Goal: Transaction & Acquisition: Obtain resource

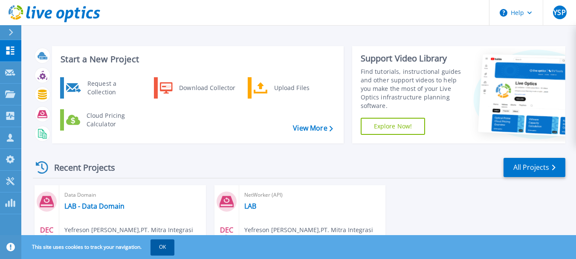
click at [165, 252] on button "OK" at bounding box center [163, 246] width 24 height 15
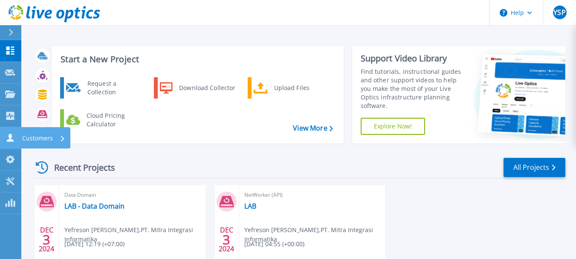
click at [29, 137] on p "Customers" at bounding box center [37, 138] width 31 height 22
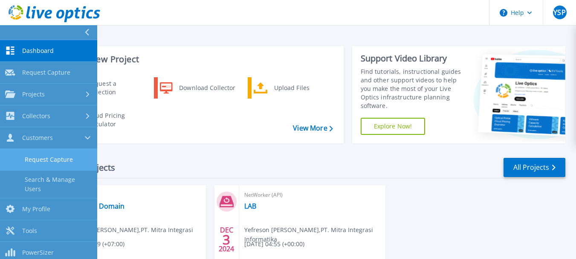
click at [30, 165] on link "Request Capture" at bounding box center [48, 160] width 97 height 22
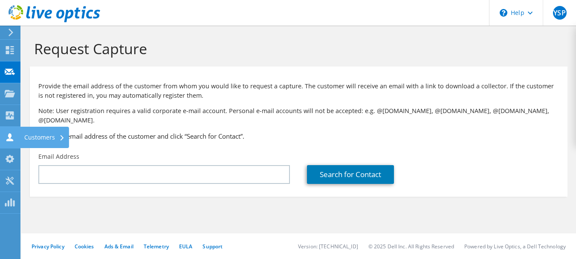
click at [31, 135] on div "Customers" at bounding box center [44, 137] width 49 height 21
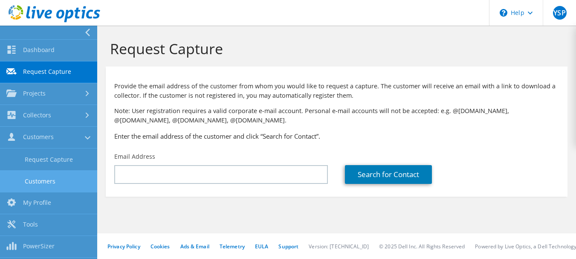
click at [34, 180] on link "Customers" at bounding box center [48, 181] width 97 height 22
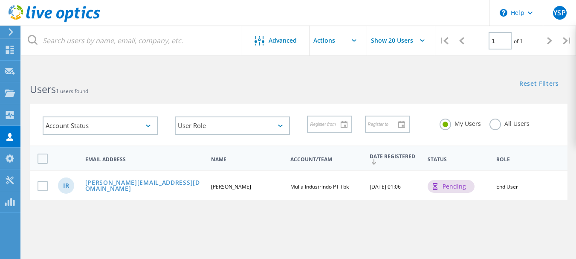
click at [463, 185] on div "pending" at bounding box center [451, 186] width 47 height 13
click at [38, 186] on label at bounding box center [45, 186] width 14 height 10
click at [0, 0] on input "checkbox" at bounding box center [0, 0] width 0 height 0
click at [110, 183] on link "ivan.raditya@muliagroup.co.id" at bounding box center [144, 186] width 119 height 13
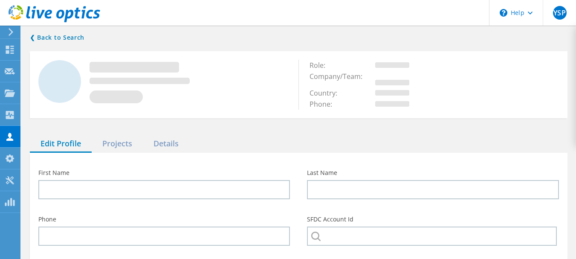
type input "Ivan"
type input "Raditya"
type input "Mulia Industrindo PT Tbk"
type input "English"
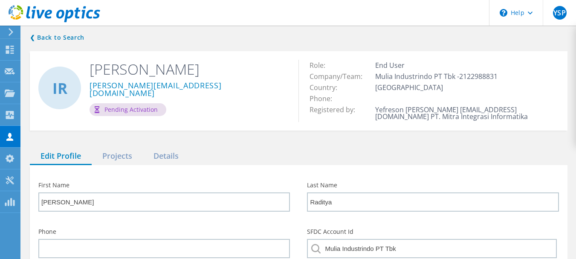
click at [226, 120] on div "IR Ivan Raditya ivan.raditya@muliagroup.co.id Pending Activation Role: End User…" at bounding box center [299, 90] width 538 height 79
click at [126, 155] on div "Projects" at bounding box center [117, 156] width 51 height 17
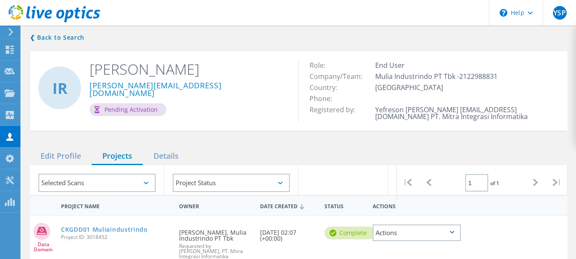
click at [252, 109] on div "IR Ivan Raditya ivan.raditya@muliagroup.co.id Pending Activation" at bounding box center [164, 87] width 269 height 73
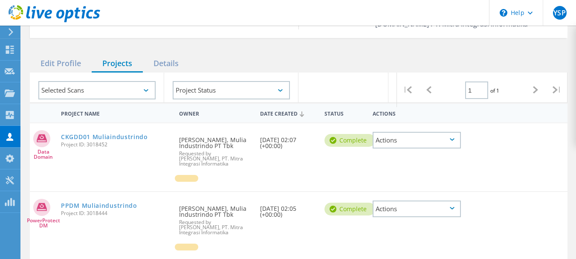
scroll to position [102, 0]
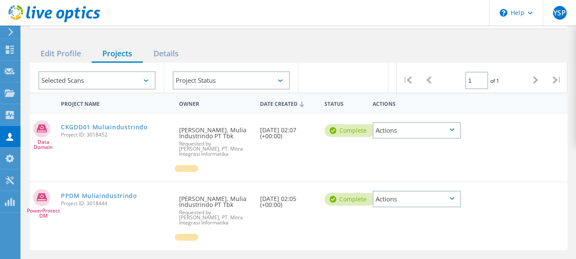
click at [389, 132] on div "Actions" at bounding box center [417, 130] width 88 height 17
click at [114, 198] on link "PPDM Muliaindustrindo" at bounding box center [99, 196] width 76 height 6
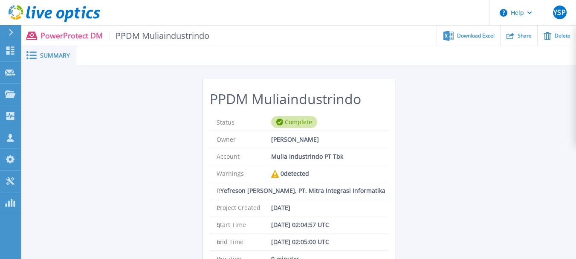
click at [318, 174] on li "Warnings 0 detected" at bounding box center [299, 173] width 178 height 17
click at [52, 61] on div "Summary" at bounding box center [48, 55] width 55 height 19
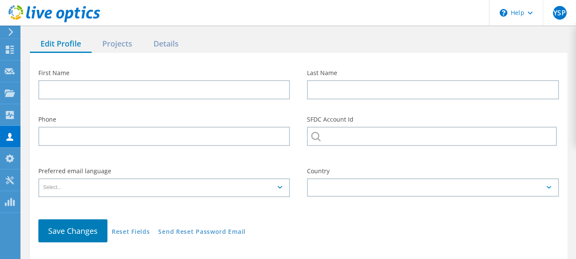
type input "[PERSON_NAME]"
type input "Raditya"
type input "Mulia Industrindo PT Tbk"
type input "English"
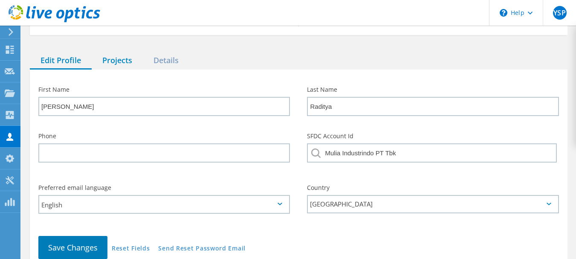
click at [132, 53] on div "Projects" at bounding box center [117, 60] width 51 height 17
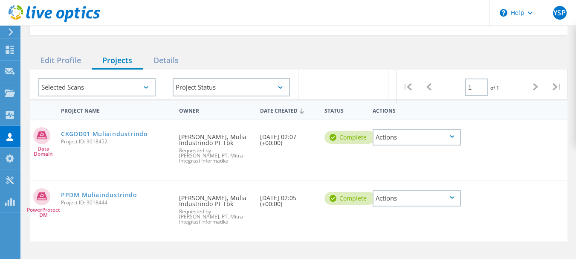
click at [452, 197] on div "Actions" at bounding box center [417, 198] width 88 height 17
click at [111, 192] on link "PPDM Muliaindustrindo" at bounding box center [99, 195] width 76 height 6
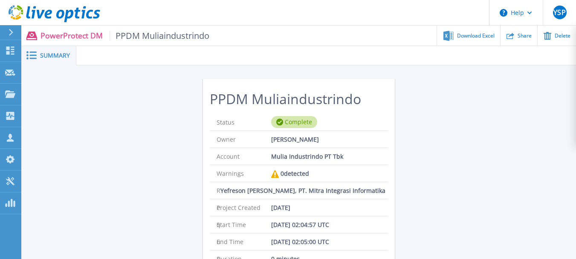
click at [417, 179] on div "PPDM Muliaindustrindo Status Complete Owner Ivan Raditya Account Mulia Industri…" at bounding box center [298, 224] width 555 height 318
click at [146, 123] on div "PPDM Muliaindustrindo Status Complete Owner Ivan Raditya Account Mulia Industri…" at bounding box center [298, 224] width 555 height 318
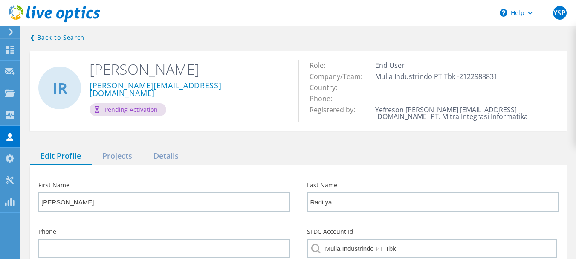
scroll to position [101, 0]
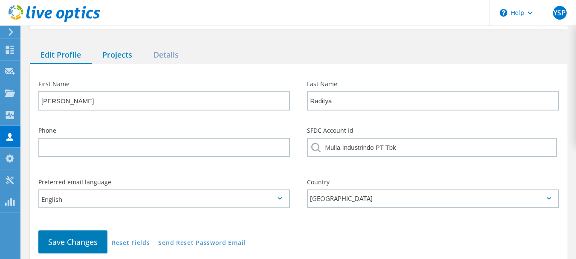
click at [119, 56] on div "Projects" at bounding box center [117, 54] width 51 height 17
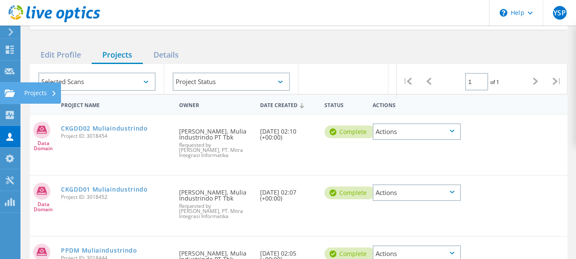
click at [34, 91] on div "Projects" at bounding box center [40, 93] width 32 height 6
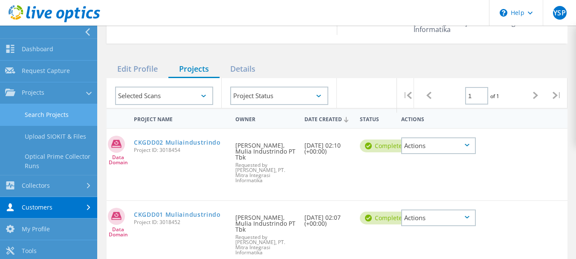
click at [85, 116] on link "Search Projects" at bounding box center [48, 115] width 97 height 22
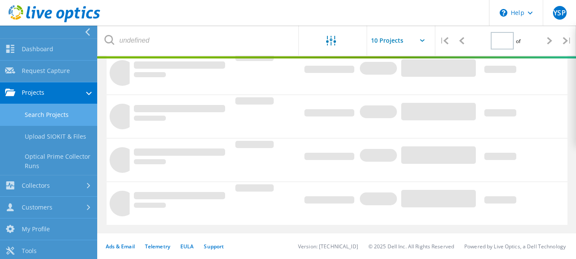
type input "1"
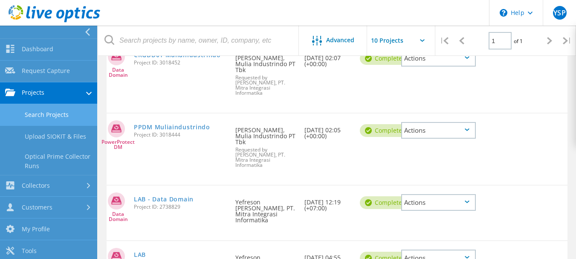
scroll to position [224, 0]
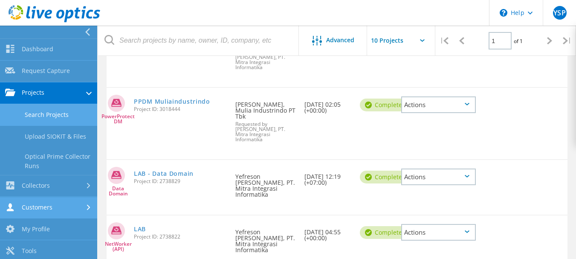
click at [55, 200] on link "Customers" at bounding box center [48, 208] width 97 height 22
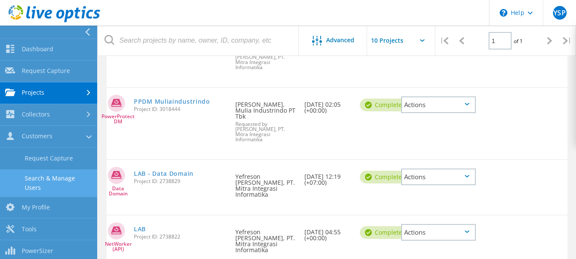
click at [69, 182] on link "Search & Manage Users" at bounding box center [48, 182] width 97 height 27
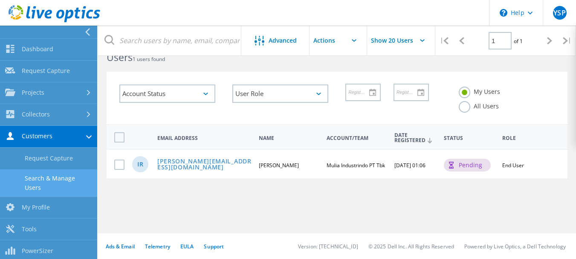
scroll to position [32, 0]
click at [338, 202] on div "Advanced Show 20 Users | 1 of 1 | Email Address First Name Last Name Account/Te…" at bounding box center [337, 135] width 478 height 195
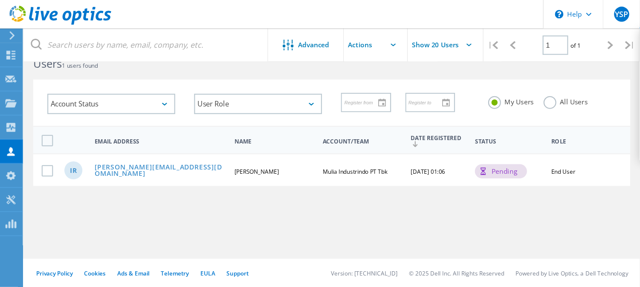
scroll to position [3, 0]
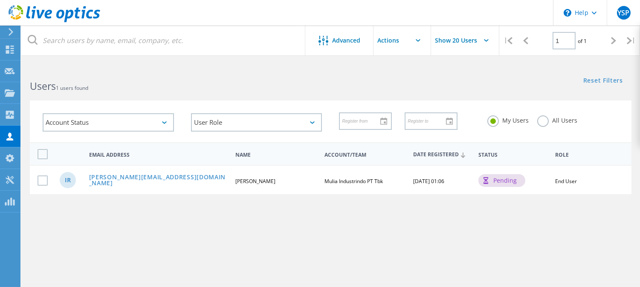
click at [8, 30] on div at bounding box center [9, 32] width 13 height 8
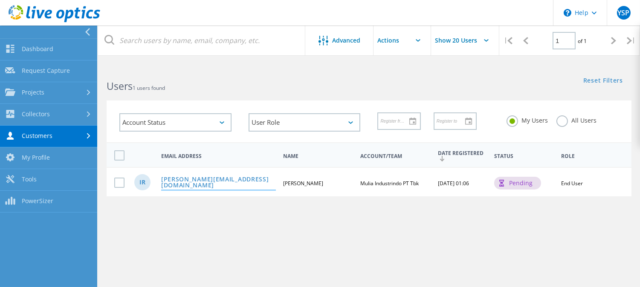
click at [192, 182] on link "ivan.raditya@muliagroup.co.id" at bounding box center [218, 183] width 115 height 13
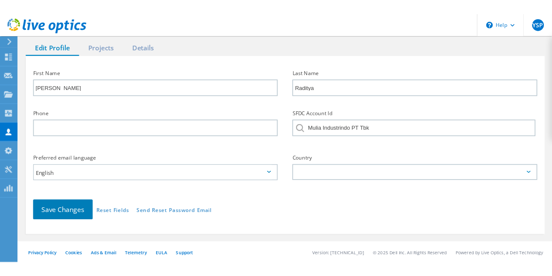
scroll to position [116, 0]
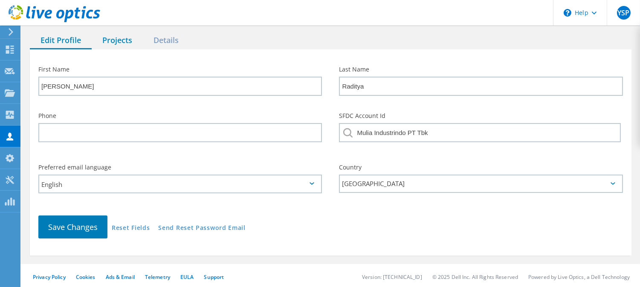
click at [119, 44] on div "Projects" at bounding box center [117, 40] width 51 height 17
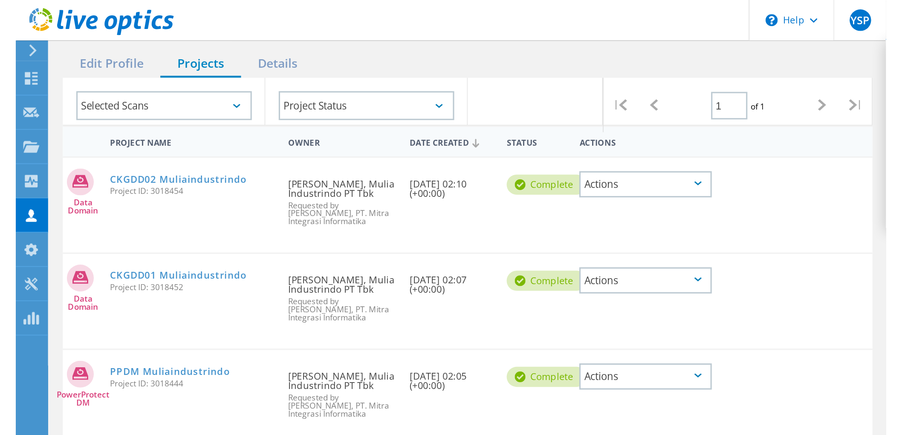
scroll to position [9, 0]
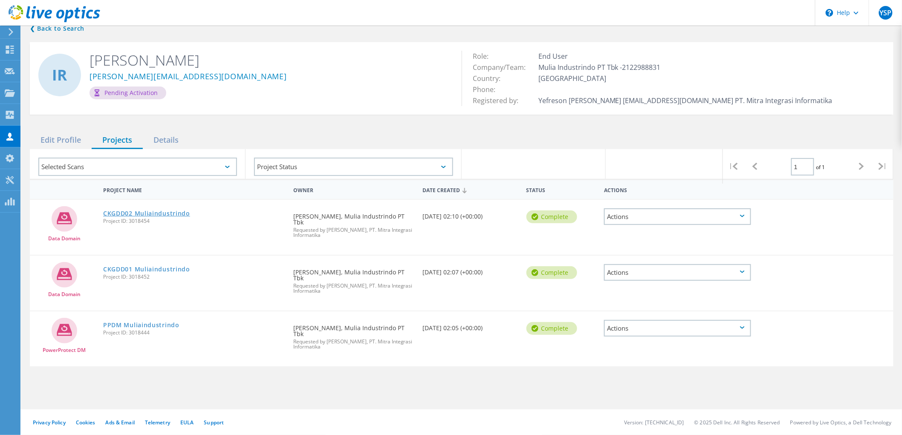
click at [154, 215] on link "CKGDD02 Muliaindustrindo" at bounding box center [146, 214] width 87 height 6
click at [165, 212] on link "CKGDD02 Muliaindustrindo" at bounding box center [146, 214] width 87 height 6
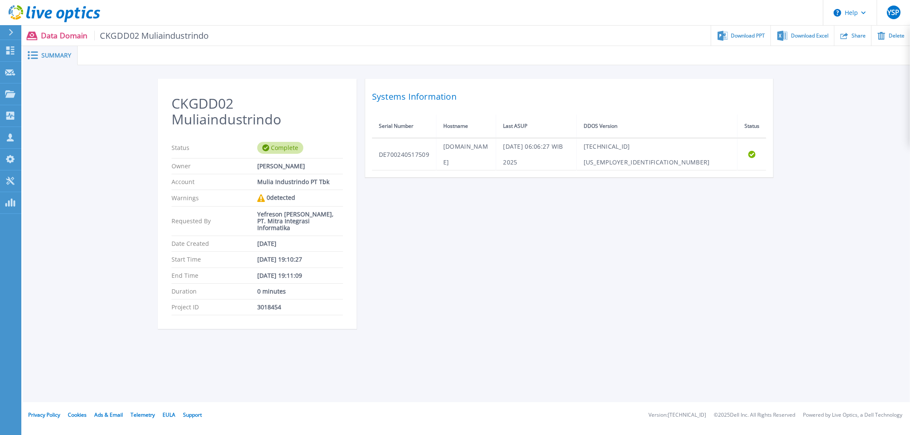
click at [61, 57] on span "Summary" at bounding box center [56, 55] width 30 height 6
click at [33, 58] on rect at bounding box center [34, 58] width 7 height 1
click at [730, 33] on div "Download PPT" at bounding box center [740, 36] width 59 height 20
click at [816, 28] on div "Download Excel" at bounding box center [802, 36] width 63 height 20
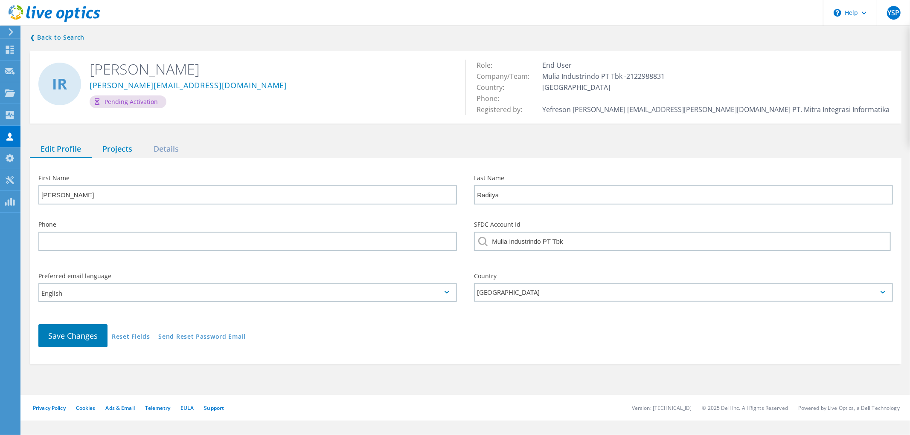
click at [119, 143] on div "Projects" at bounding box center [117, 149] width 51 height 17
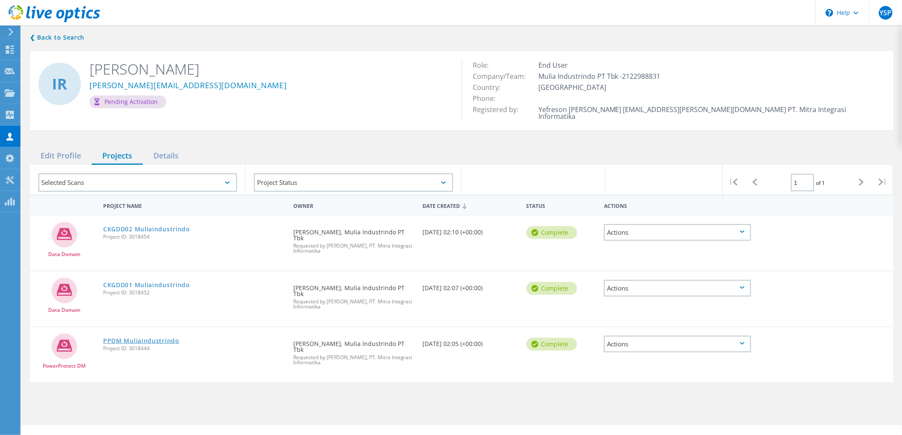
click at [159, 338] on link "PPDM Muliaindustrindo" at bounding box center [141, 341] width 76 height 6
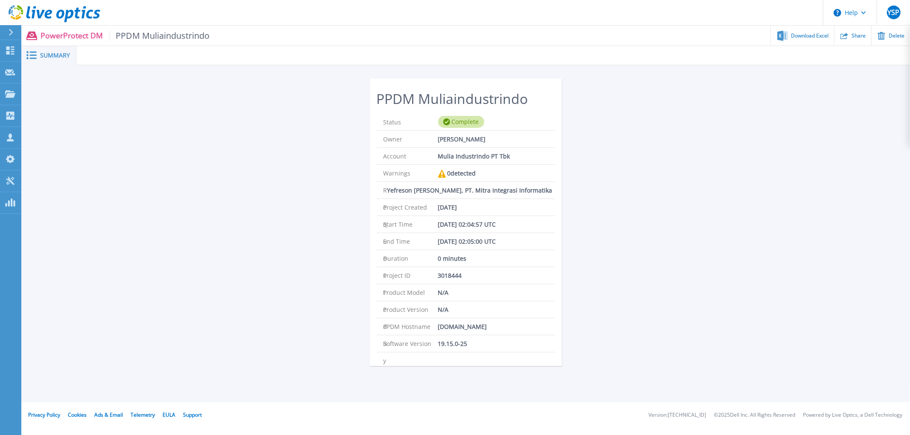
click at [627, 117] on div "PPDM Muliaindustrindo Status Complete Owner [PERSON_NAME] Account Mulia Industr…" at bounding box center [465, 224] width 888 height 318
click at [470, 122] on div "Complete" at bounding box center [461, 122] width 46 height 12
click at [815, 34] on span "Download Excel" at bounding box center [810, 35] width 38 height 5
click at [55, 53] on span "Summary" at bounding box center [55, 55] width 30 height 6
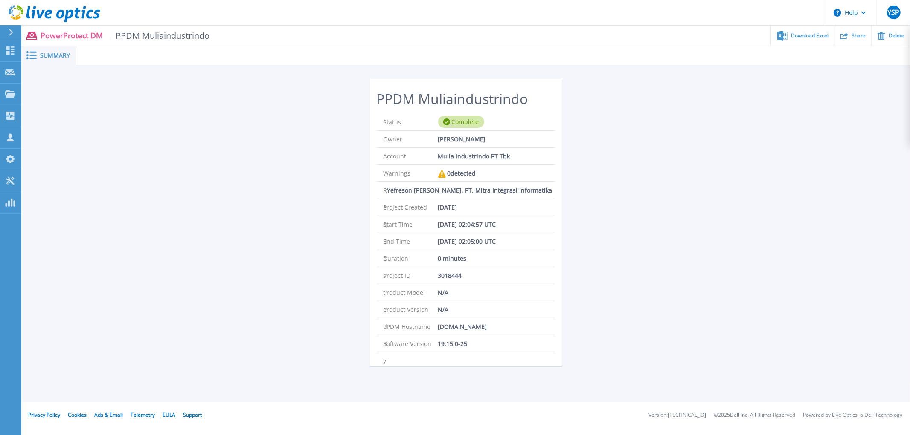
click at [55, 53] on span "Summary" at bounding box center [55, 55] width 30 height 6
click at [34, 54] on icon at bounding box center [31, 55] width 10 height 8
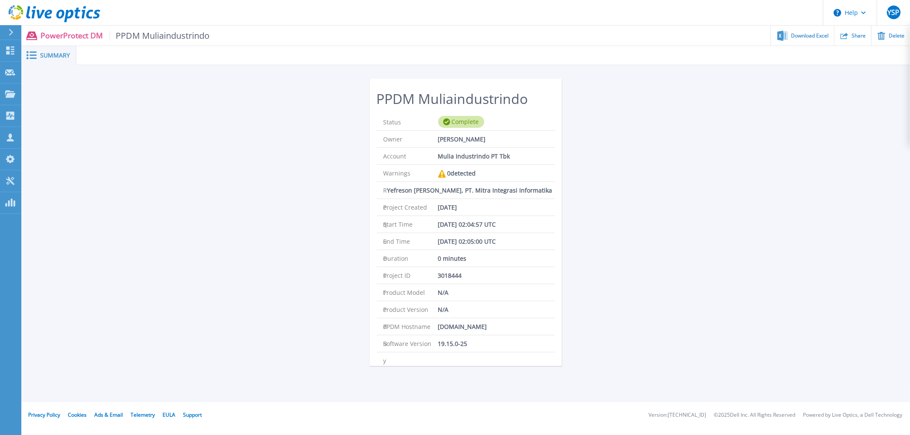
click at [34, 54] on icon at bounding box center [31, 55] width 10 height 8
click at [35, 96] on p "Projects" at bounding box center [33, 95] width 23 height 22
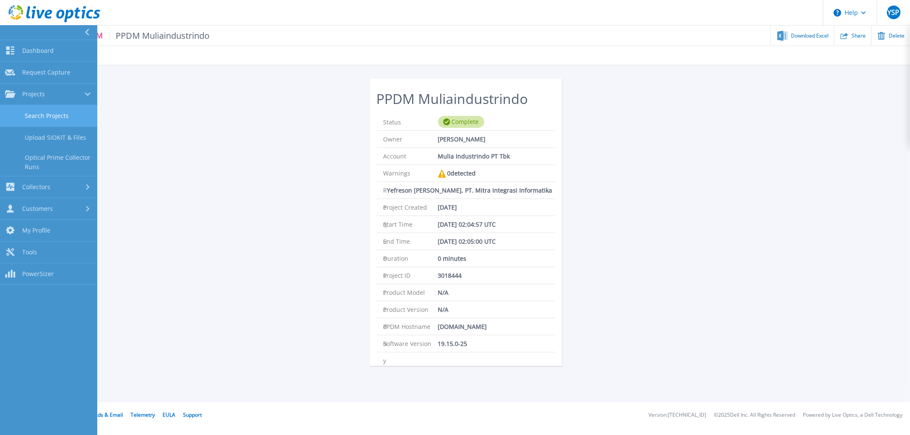
click at [38, 115] on link "Search Projects" at bounding box center [48, 116] width 97 height 22
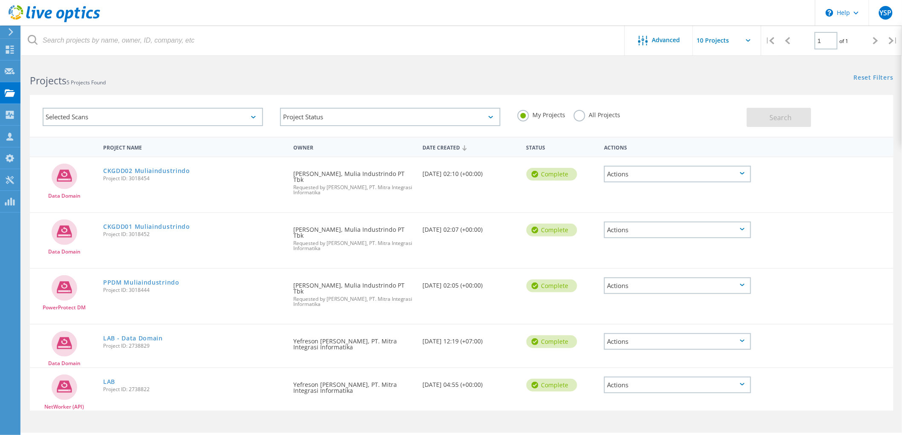
click at [653, 278] on div "Actions" at bounding box center [677, 286] width 147 height 17
click at [668, 253] on div "View Project" at bounding box center [677, 259] width 145 height 13
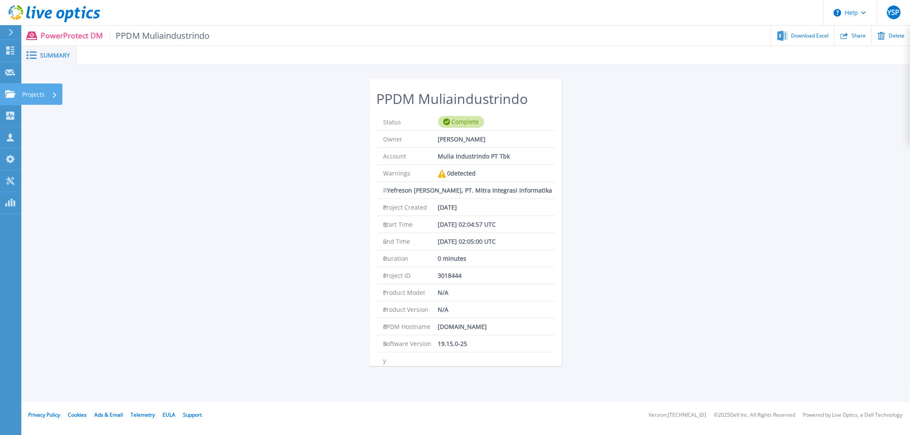
click at [44, 92] on p "Projects" at bounding box center [33, 95] width 23 height 22
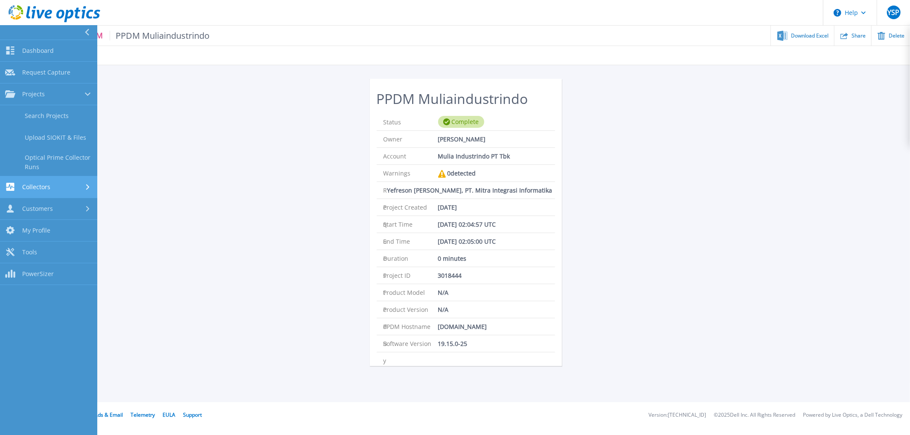
click at [66, 194] on link "Collectors Collectors" at bounding box center [48, 188] width 97 height 22
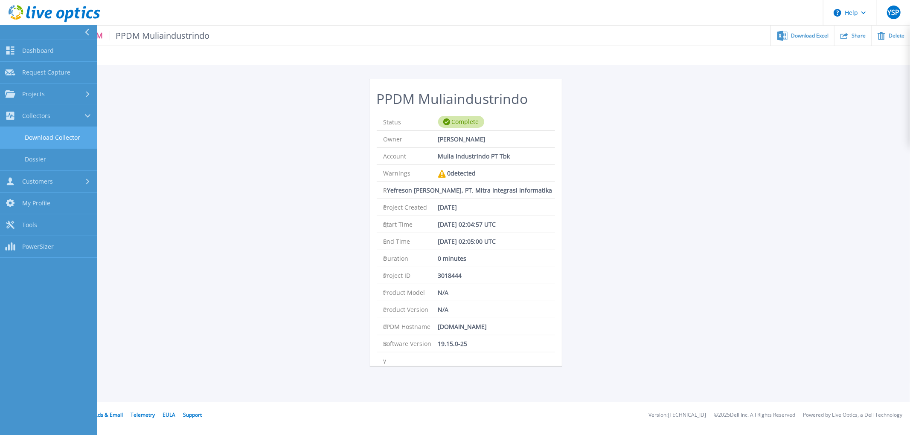
click at [74, 143] on link "Download Collector" at bounding box center [48, 138] width 97 height 22
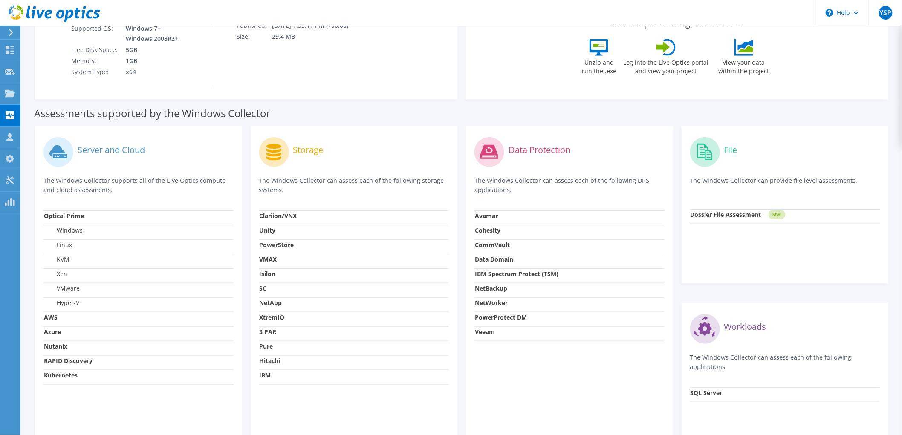
scroll to position [161, 0]
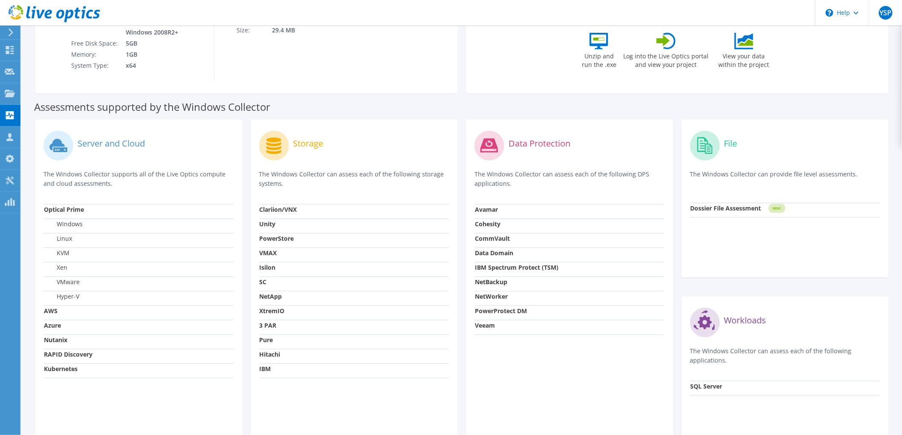
click at [499, 315] on strong "PowerProtect DM" at bounding box center [501, 311] width 52 height 8
click at [350, 92] on div "Download Windows Collector Download via direct link System Prerequisites Requir…" at bounding box center [246, 7] width 423 height 172
click at [32, 94] on div "Projects" at bounding box center [40, 93] width 41 height 21
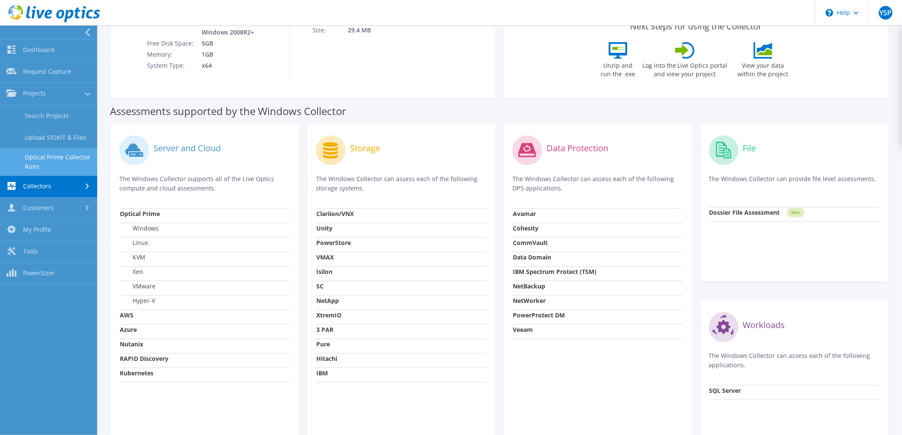
click at [35, 154] on link "Optical Prime Collector Runs" at bounding box center [48, 161] width 97 height 27
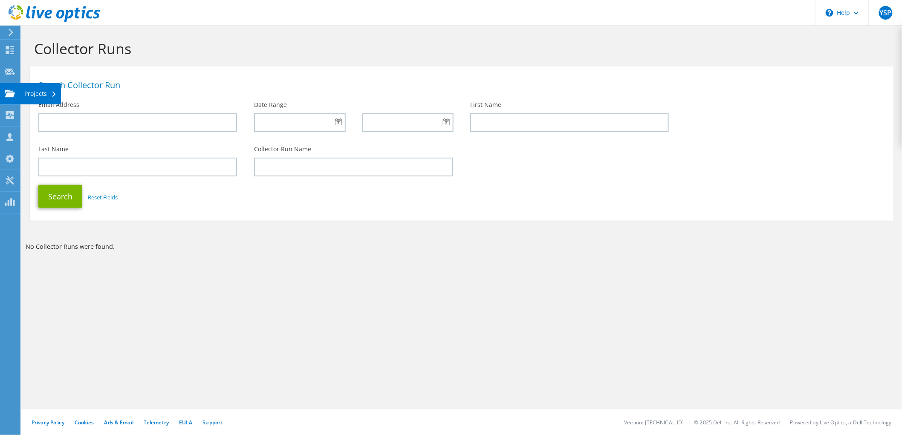
click at [28, 92] on div "Projects" at bounding box center [40, 93] width 41 height 21
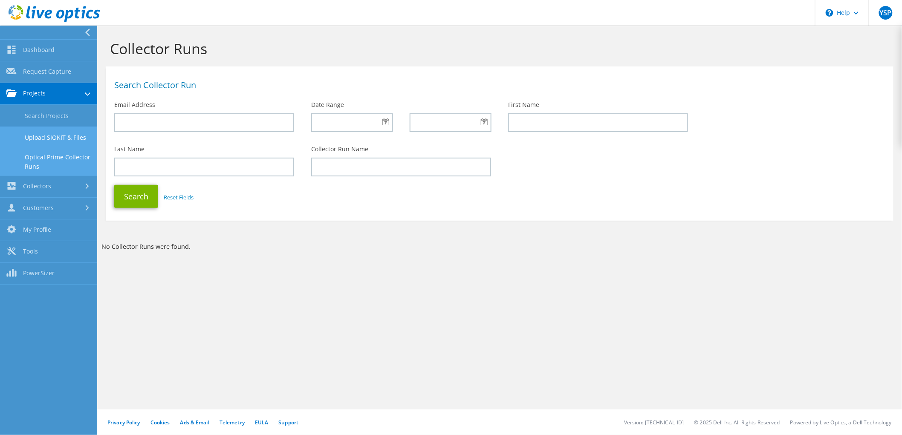
click at [29, 136] on link "Upload SIOKIT & Files" at bounding box center [48, 138] width 97 height 22
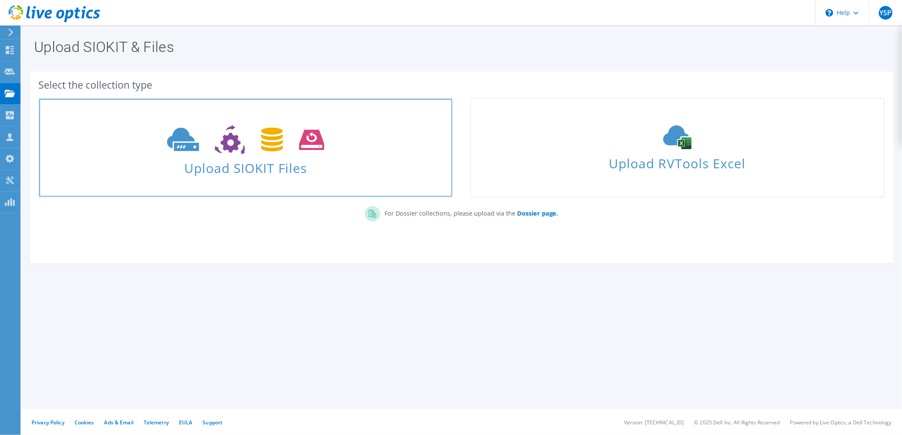
click at [223, 160] on span "Upload SIOKIT Files" at bounding box center [245, 166] width 413 height 18
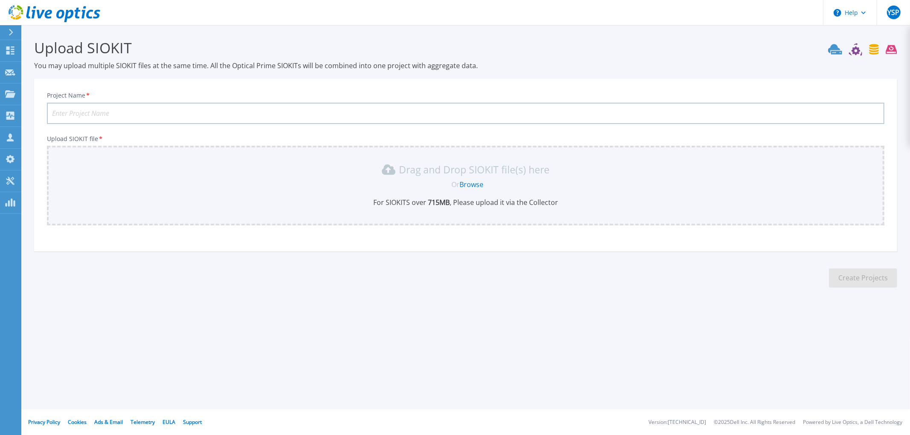
click at [78, 112] on input "Project Name *" at bounding box center [465, 113] width 837 height 21
type input "Mulia Industrindo - PPDM and DD3300"
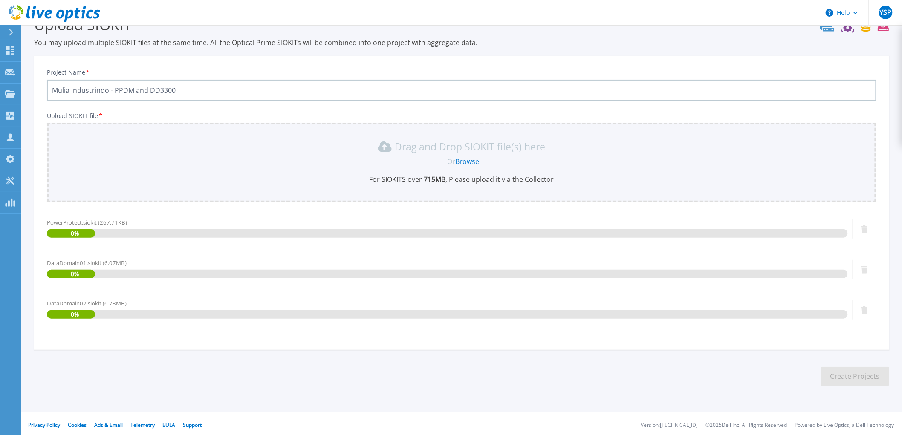
scroll to position [24, 0]
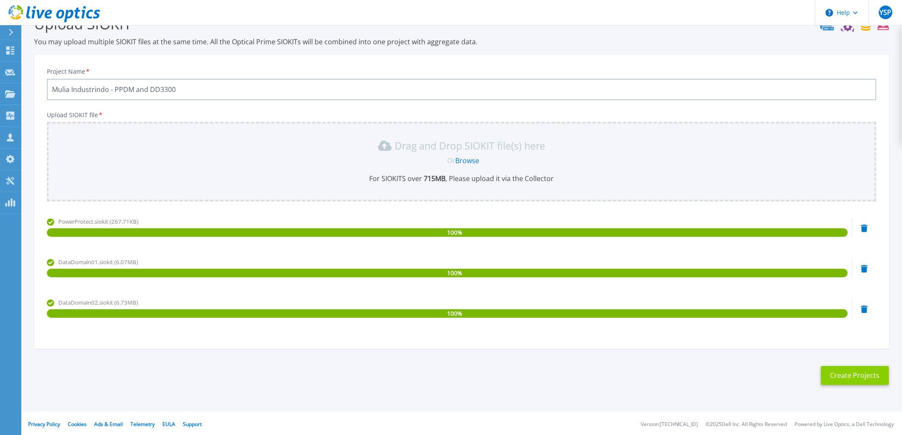
click at [856, 370] on button "Create Projects" at bounding box center [855, 375] width 68 height 19
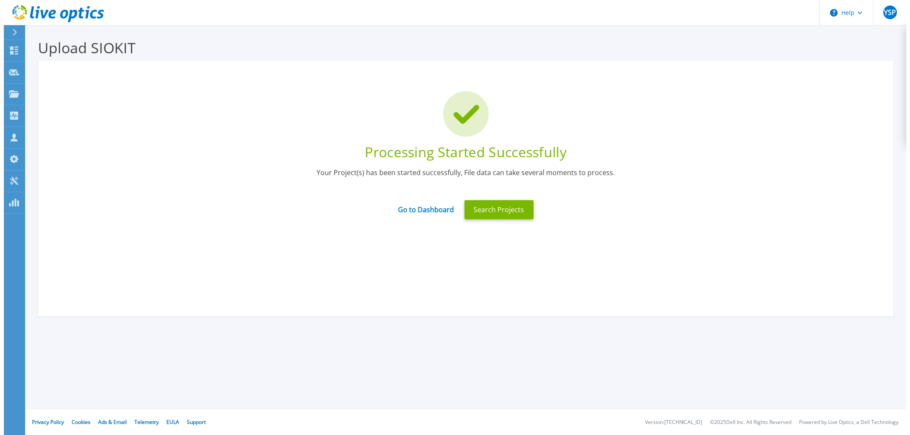
scroll to position [0, 0]
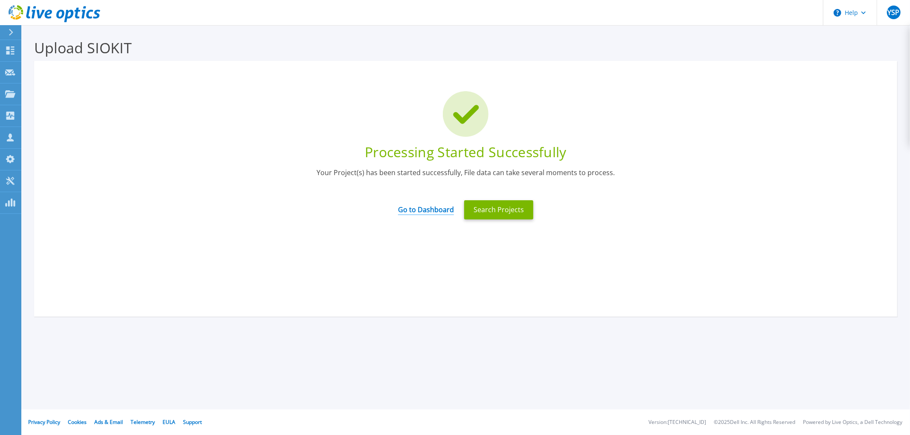
click at [428, 209] on link "Go to Dashboard" at bounding box center [426, 207] width 56 height 17
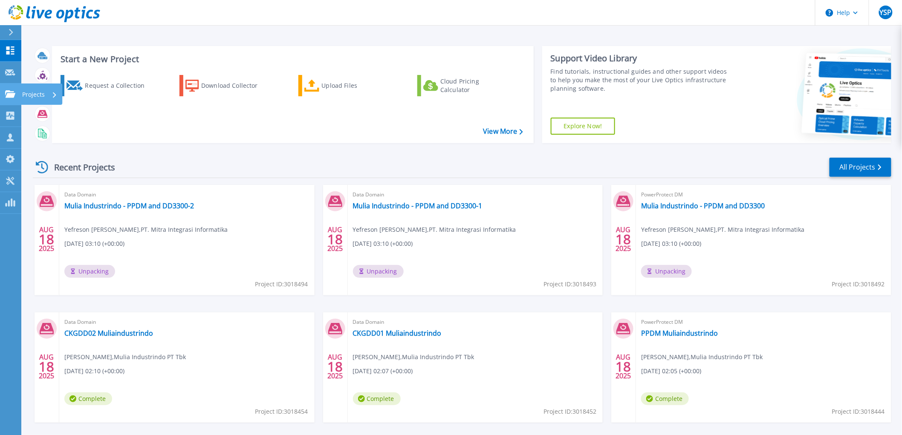
click at [30, 92] on p "Projects" at bounding box center [33, 95] width 23 height 22
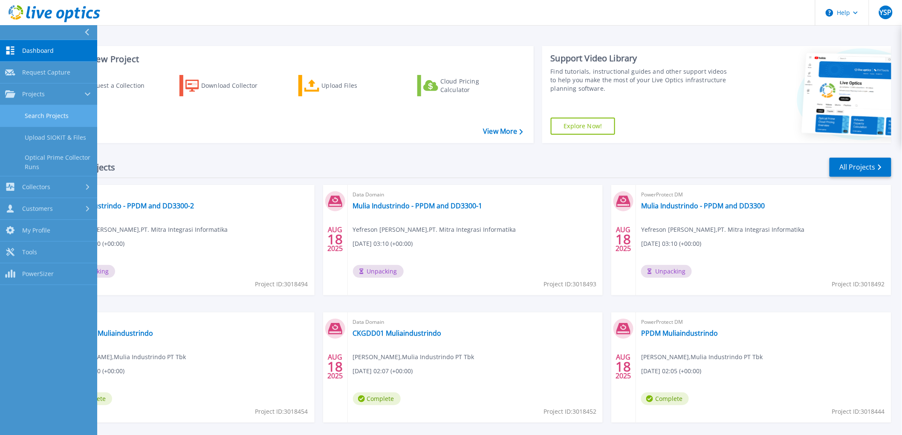
click at [37, 112] on link "Search Projects" at bounding box center [48, 116] width 97 height 22
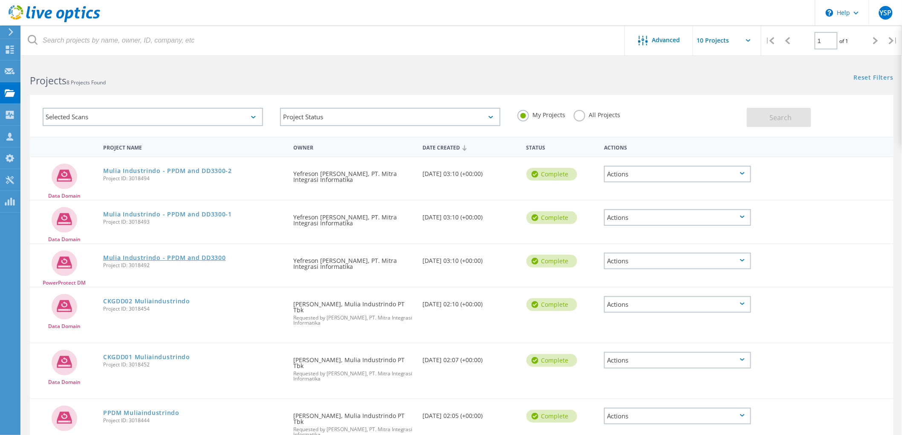
click at [169, 255] on link "Mulia Industrindo - PPDM and DD3300" at bounding box center [164, 258] width 123 height 6
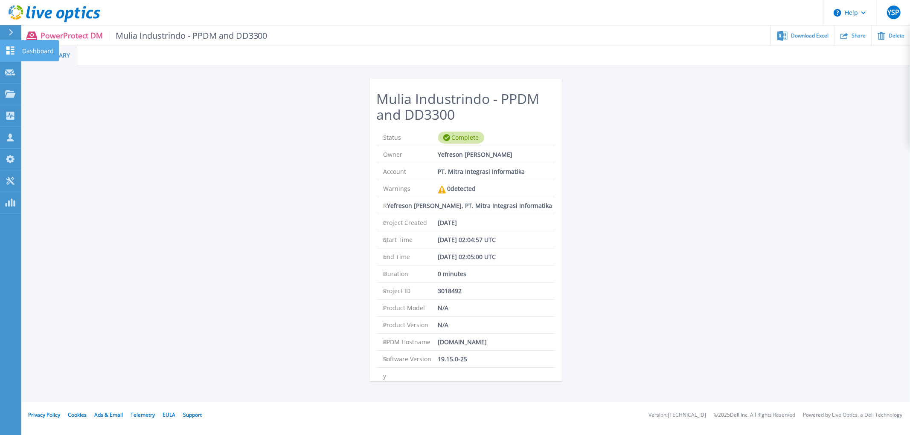
click at [28, 47] on p "Dashboard" at bounding box center [38, 51] width 32 height 22
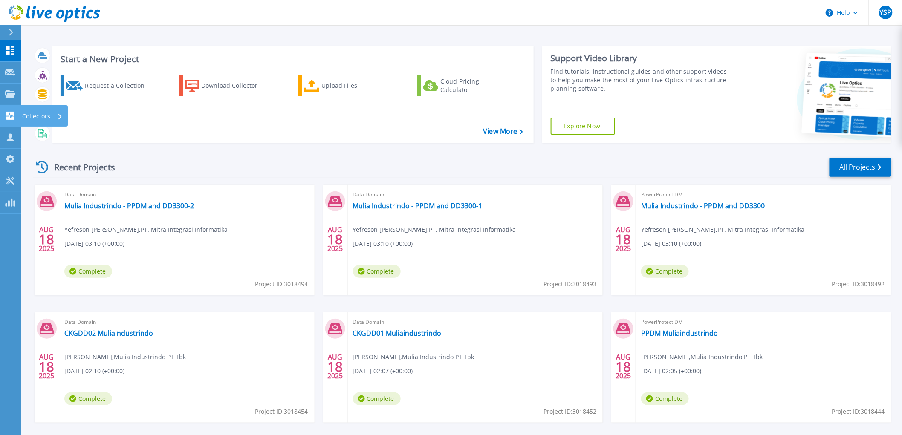
click at [35, 112] on p "Collectors" at bounding box center [36, 116] width 28 height 22
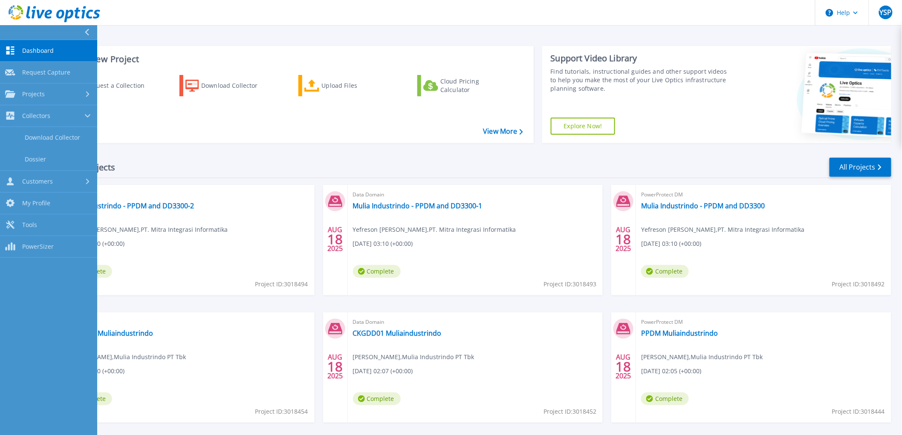
click at [221, 112] on div "Request a Collection Download Collector Upload Files Cloud Pricing Calculator" at bounding box center [292, 103] width 476 height 71
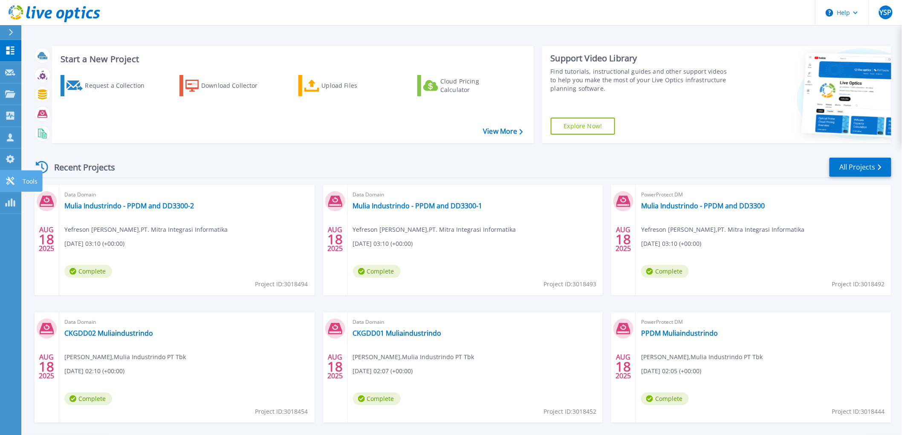
click at [10, 185] on icon at bounding box center [10, 181] width 10 height 8
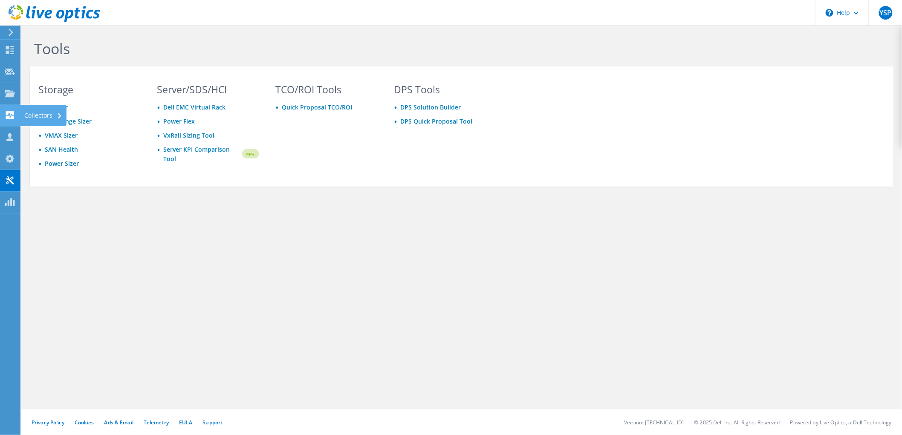
click at [32, 113] on div "Collectors" at bounding box center [43, 115] width 46 height 21
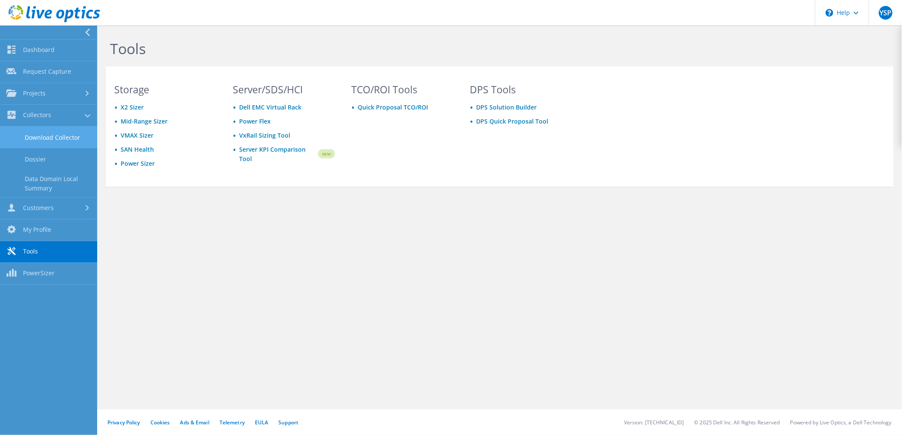
click at [32, 131] on link "Download Collector" at bounding box center [48, 138] width 97 height 22
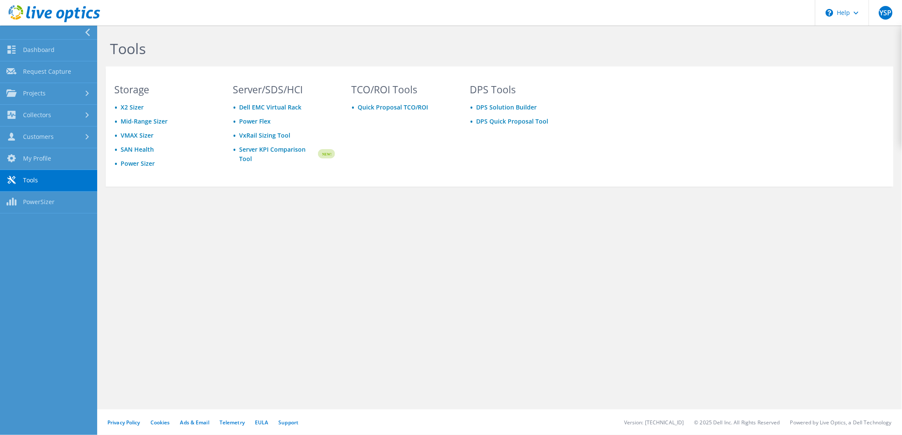
click at [32, 131] on link "Customers" at bounding box center [48, 138] width 97 height 22
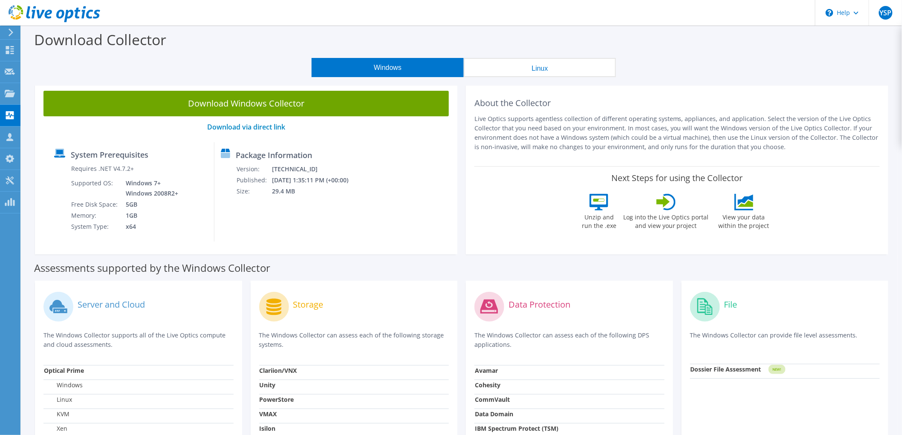
click at [542, 334] on p "The Windows Collector can assess each of the following DPS applications." at bounding box center [570, 340] width 190 height 19
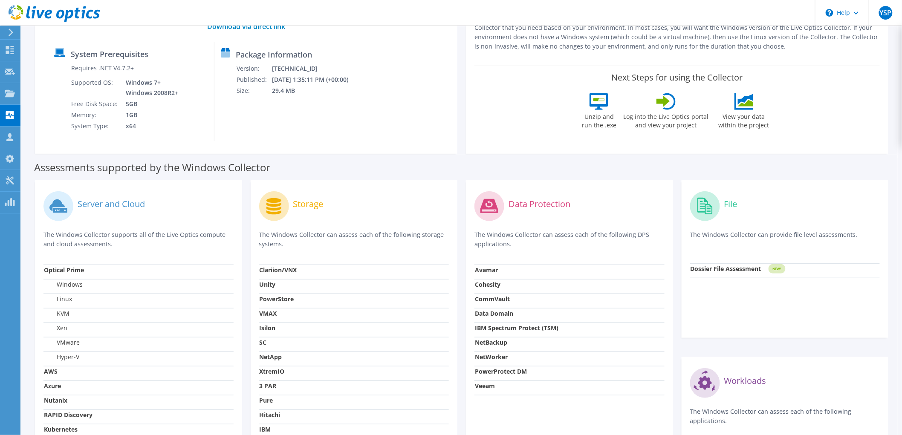
scroll to position [171, 0]
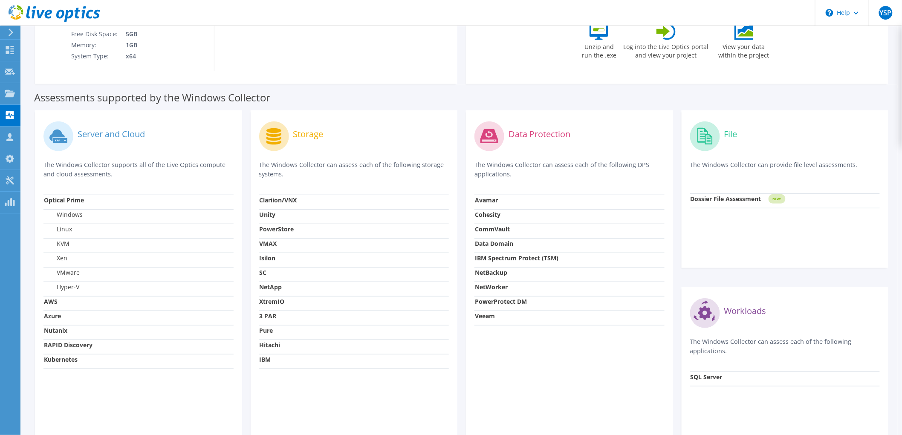
click at [523, 305] on strong "PowerProtect DM" at bounding box center [501, 302] width 52 height 8
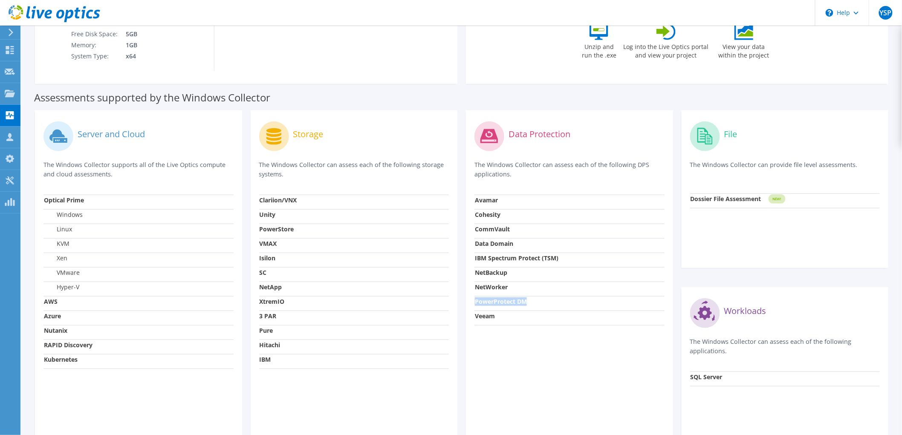
click at [523, 305] on strong "PowerProtect DM" at bounding box center [501, 302] width 52 height 8
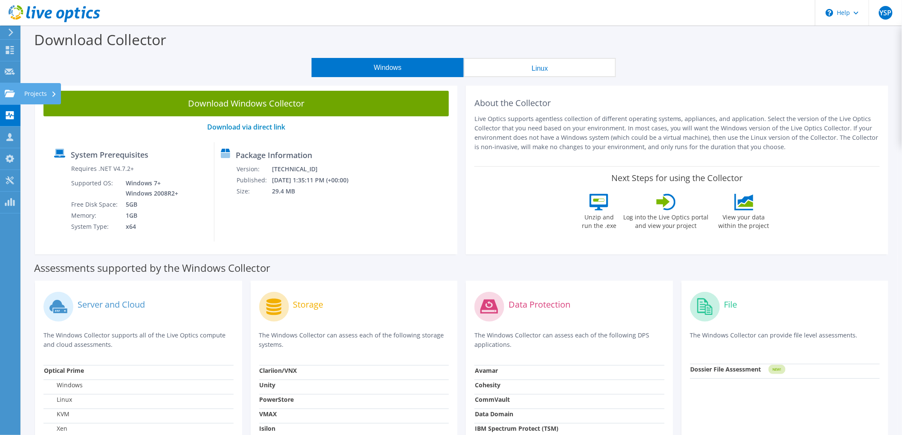
click at [35, 93] on div "Projects" at bounding box center [40, 93] width 41 height 21
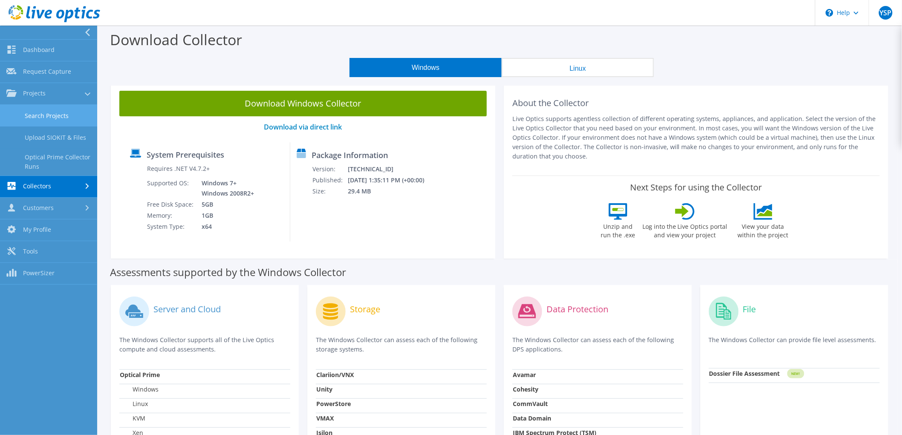
click at [30, 119] on link "Search Projects" at bounding box center [48, 116] width 97 height 22
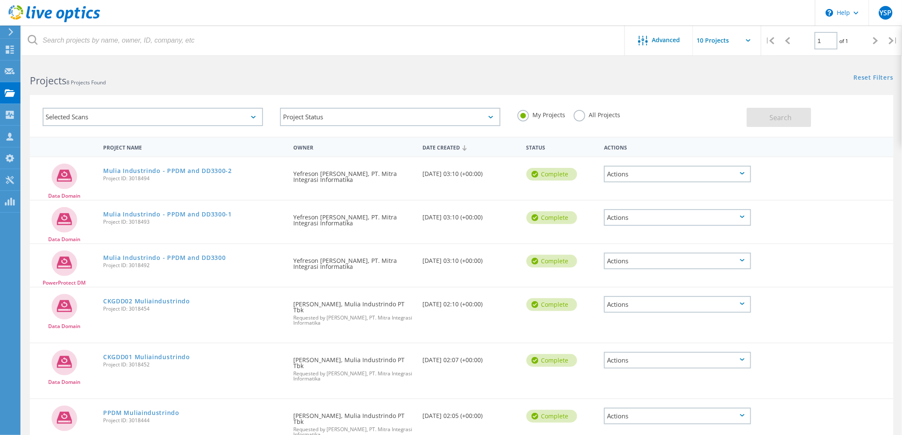
click at [657, 253] on div "Actions" at bounding box center [677, 261] width 147 height 17
click at [821, 238] on div "Data Domain Mulia Industrindo - PPDM and DD3300-1 Project ID: 3018493 Requested…" at bounding box center [462, 222] width 864 height 43
click at [732, 212] on div "Actions" at bounding box center [677, 217] width 147 height 17
click at [839, 279] on div "PowerProtect DM Mulia Industrindo - PPDM and DD3300 Project ID: 3018492 Request…" at bounding box center [462, 265] width 864 height 43
click at [201, 257] on link "Mulia Industrindo - PPDM and DD3300" at bounding box center [164, 258] width 123 height 6
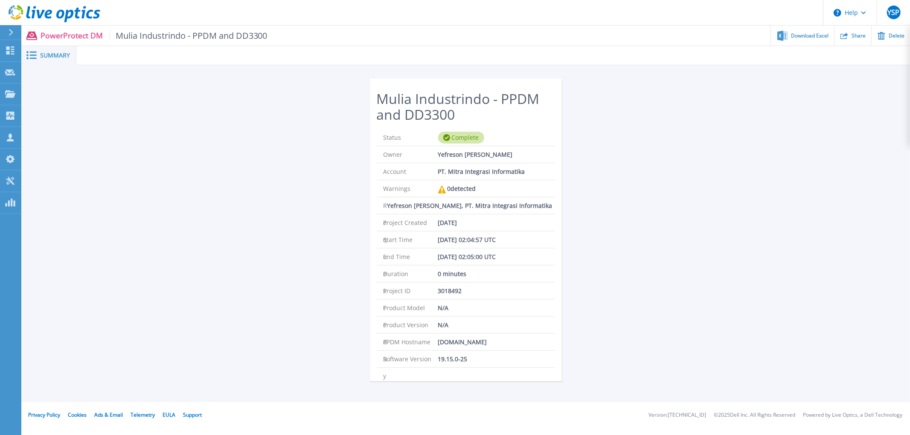
click at [450, 141] on div "Complete" at bounding box center [461, 138] width 46 height 12
click at [809, 41] on div "Download Excel" at bounding box center [802, 36] width 63 height 20
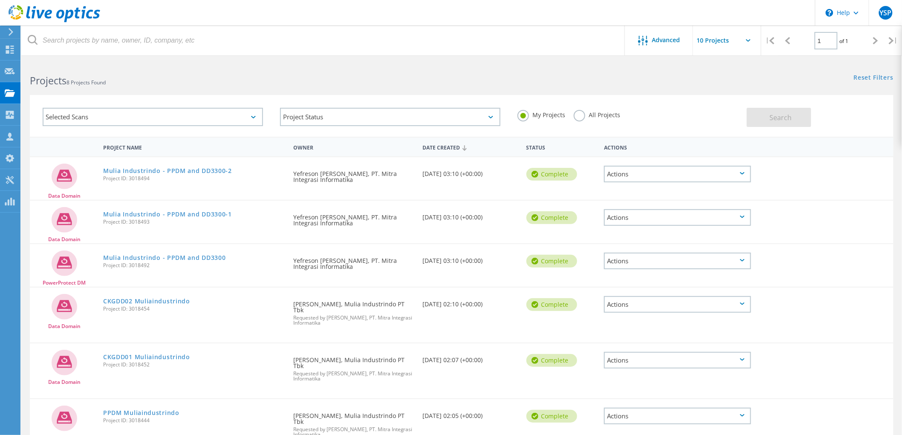
click at [651, 217] on div "Actions" at bounding box center [677, 217] width 147 height 17
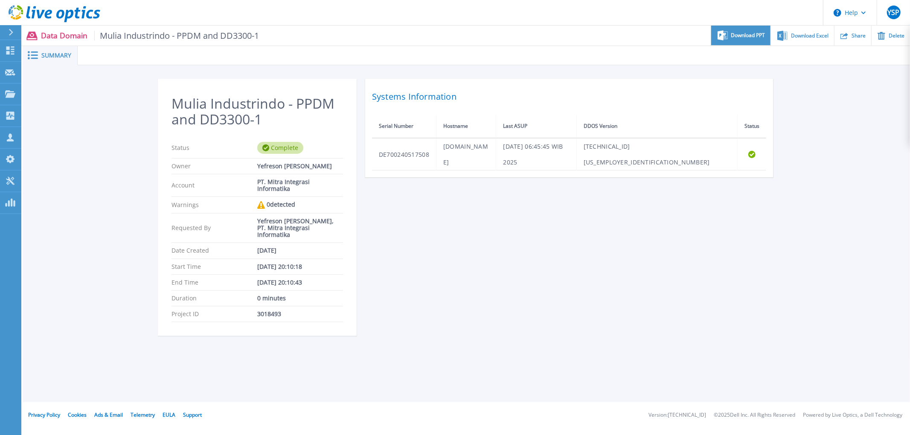
click at [750, 33] on span "Download PPT" at bounding box center [748, 35] width 34 height 5
click at [650, 29] on ul "Download PPT Download Excel Share Delete" at bounding box center [584, 36] width 651 height 20
click at [805, 33] on span "Download Excel" at bounding box center [810, 35] width 38 height 5
click at [757, 33] on span "Download PPT" at bounding box center [748, 35] width 34 height 5
click at [800, 40] on div "Download Excel" at bounding box center [802, 36] width 63 height 20
